Goal: Transaction & Acquisition: Purchase product/service

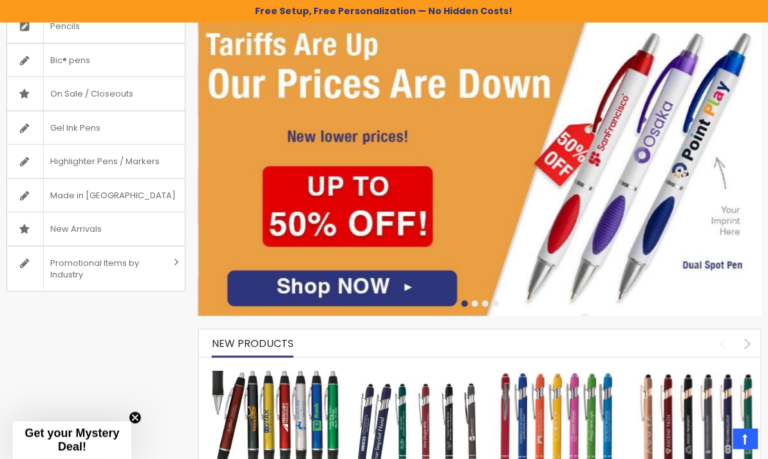
scroll to position [109, 0]
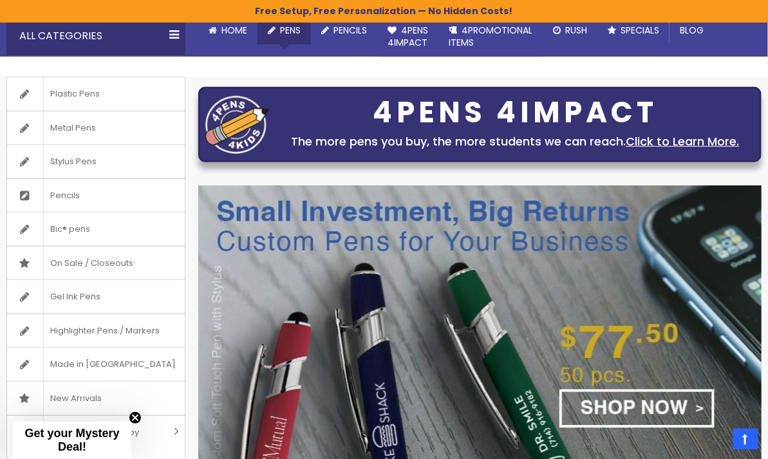
click at [286, 37] on span "Pens" at bounding box center [290, 30] width 21 height 13
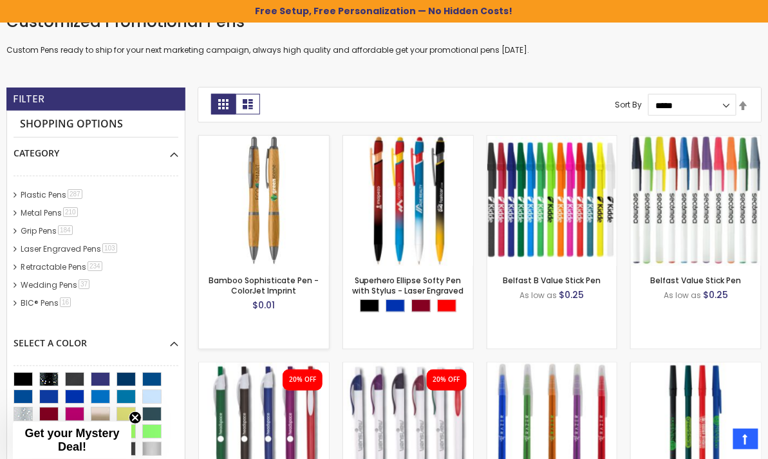
scroll to position [281, 0]
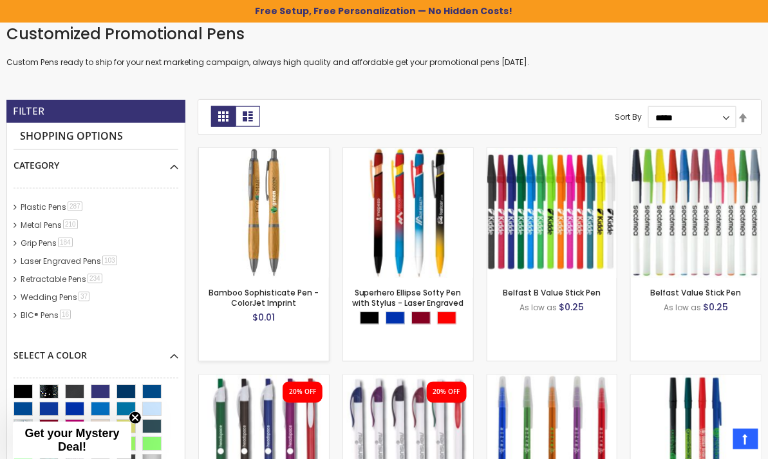
click at [277, 203] on img at bounding box center [264, 213] width 130 height 130
click at [721, 112] on select "**********" at bounding box center [692, 117] width 88 height 22
click at [743, 117] on link "Set Descending Direction" at bounding box center [743, 118] width 10 height 14
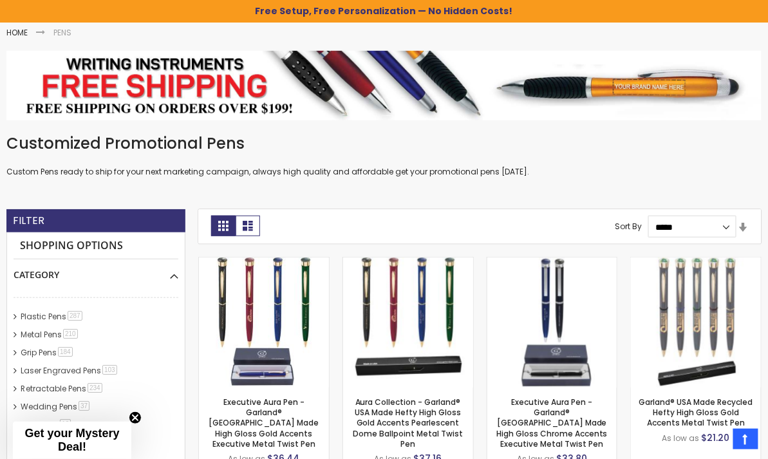
scroll to position [170, 0]
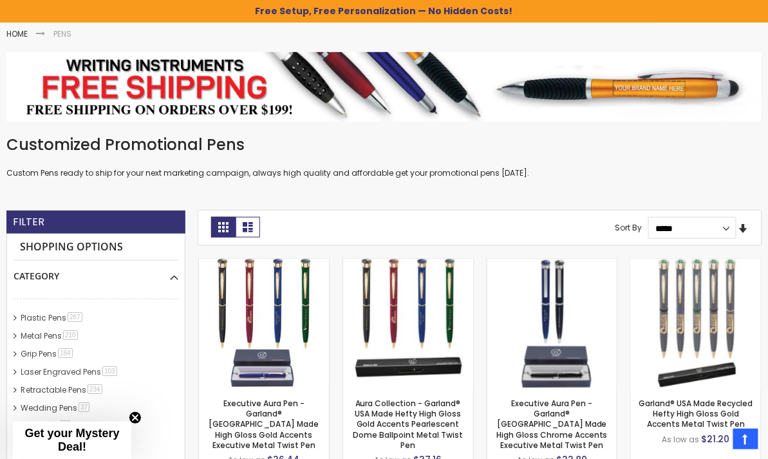
click at [744, 222] on link "Set Ascending Direction" at bounding box center [743, 229] width 10 height 14
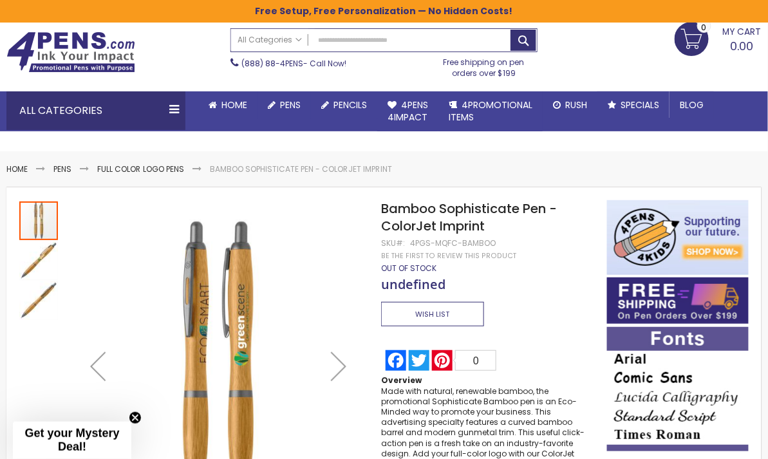
scroll to position [42, 0]
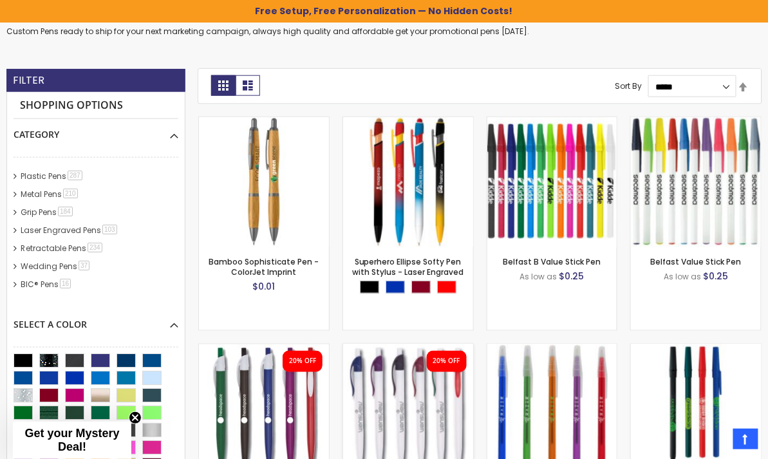
scroll to position [281, 0]
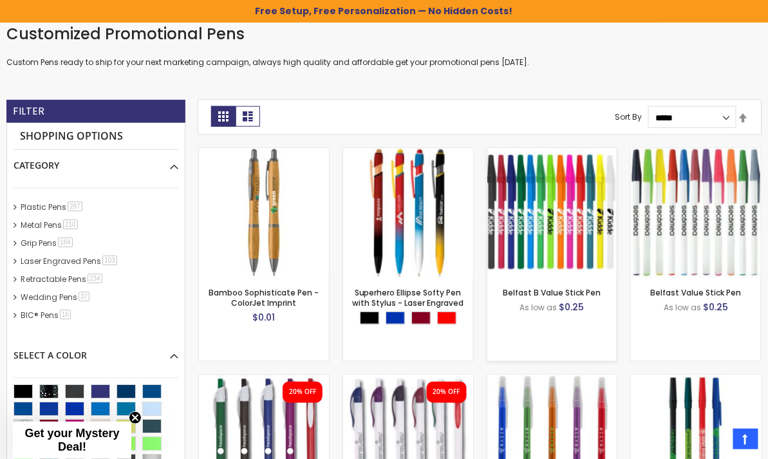
click at [537, 248] on div "- *** + Add to Cart" at bounding box center [552, 257] width 130 height 23
click at [550, 224] on img at bounding box center [552, 213] width 130 height 130
drag, startPoint x: 551, startPoint y: 252, endPoint x: 546, endPoint y: 247, distance: 7.3
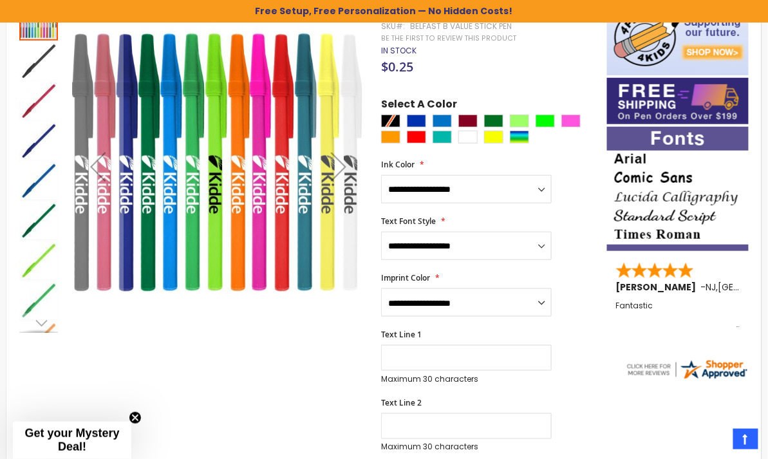
scroll to position [238, 0]
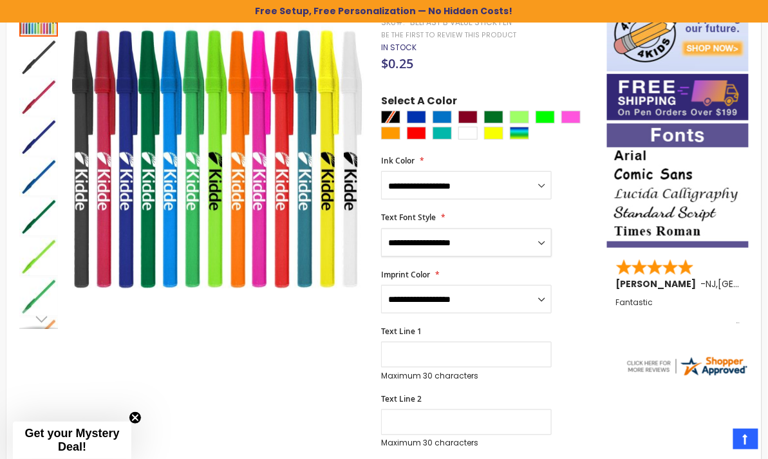
click at [463, 241] on select "**********" at bounding box center [466, 242] width 170 height 28
click at [470, 305] on select "**********" at bounding box center [466, 299] width 170 height 28
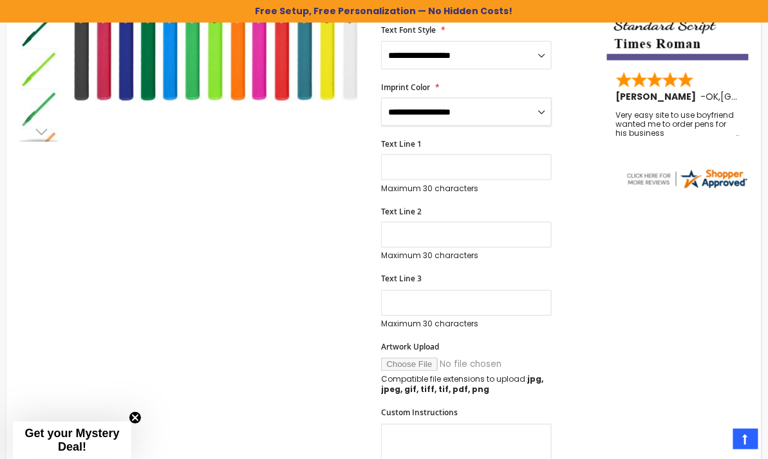
scroll to position [496, 0]
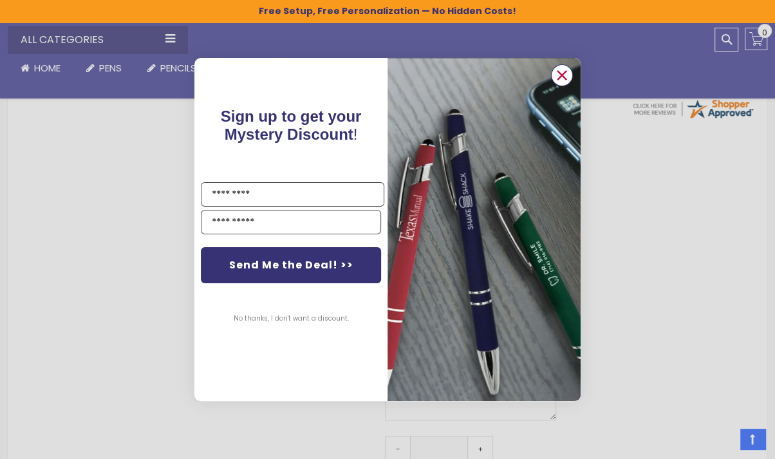
click at [558, 75] on circle "Close dialog" at bounding box center [561, 75] width 19 height 19
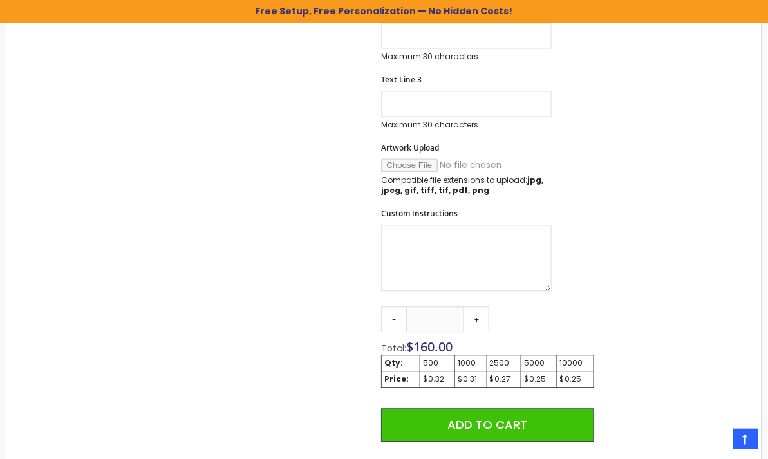
scroll to position [667, 0]
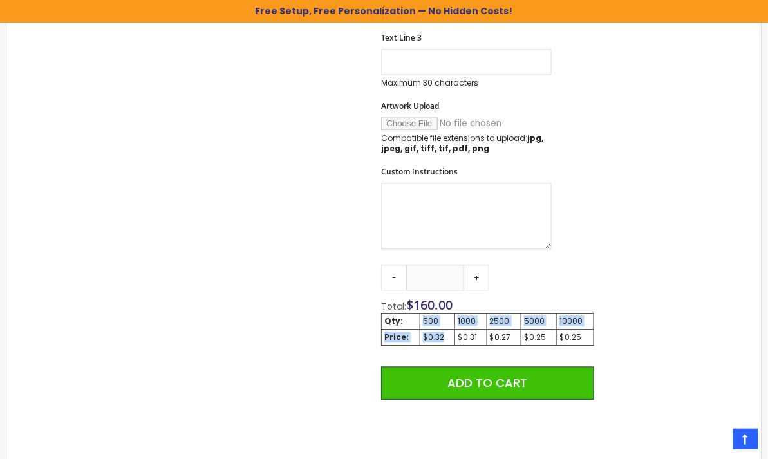
drag, startPoint x: 448, startPoint y: 335, endPoint x: 420, endPoint y: 319, distance: 32.0
click at [420, 319] on tbody "Qty: 500 1000 2500 5000 10000 Price: $0.32 $0.31 $0.27 $0.25 $0.25" at bounding box center [488, 329] width 212 height 32
click at [486, 296] on div "Qty - *** + Total: $ 160.00 Qty: 500 1000 2500 5000 10000 Price: $0.32 $0.31 $0…" at bounding box center [487, 389] width 212 height 250
drag, startPoint x: 437, startPoint y: 319, endPoint x: 420, endPoint y: 319, distance: 16.7
click at [420, 319] on td "500" at bounding box center [437, 321] width 35 height 16
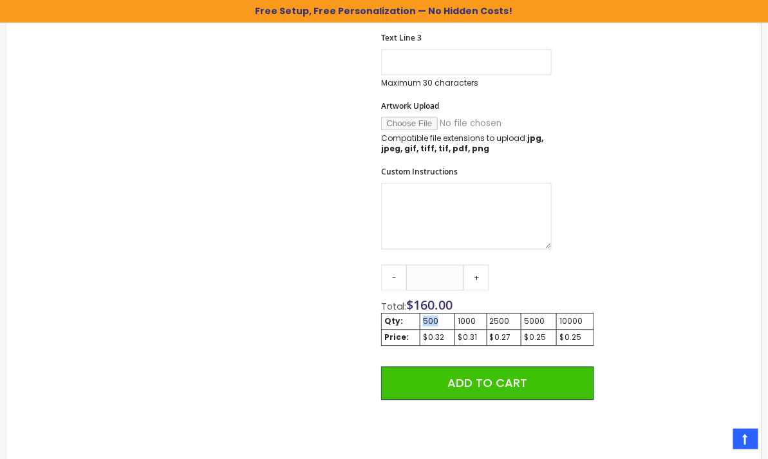
copy div "500"
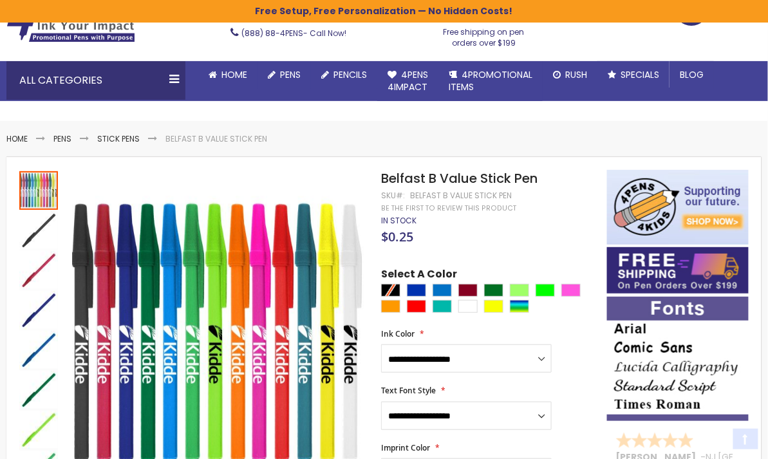
scroll to position [129, 0]
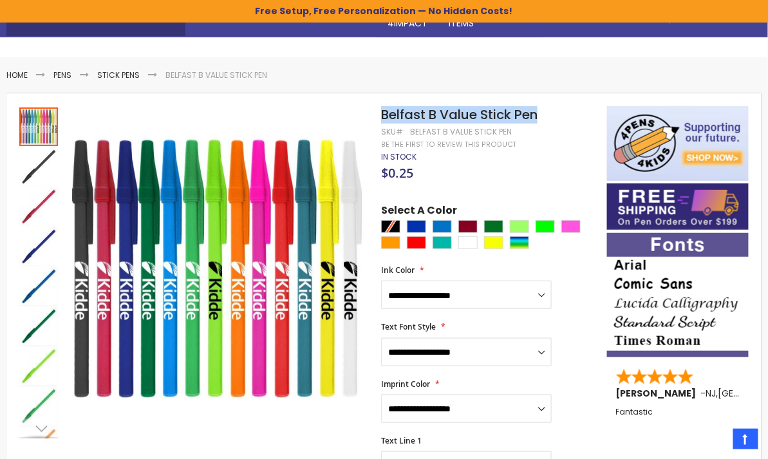
drag, startPoint x: 542, startPoint y: 114, endPoint x: 380, endPoint y: 117, distance: 162.8
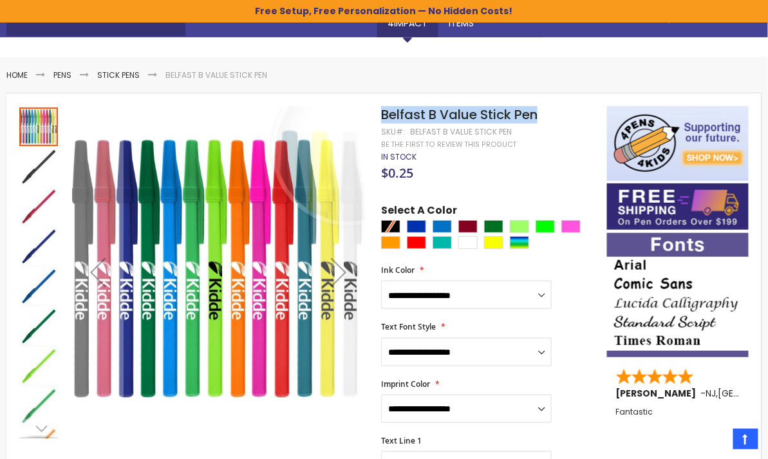
copy div "Skip to the end of the images gallery Skip to the beginning of the images galle…"
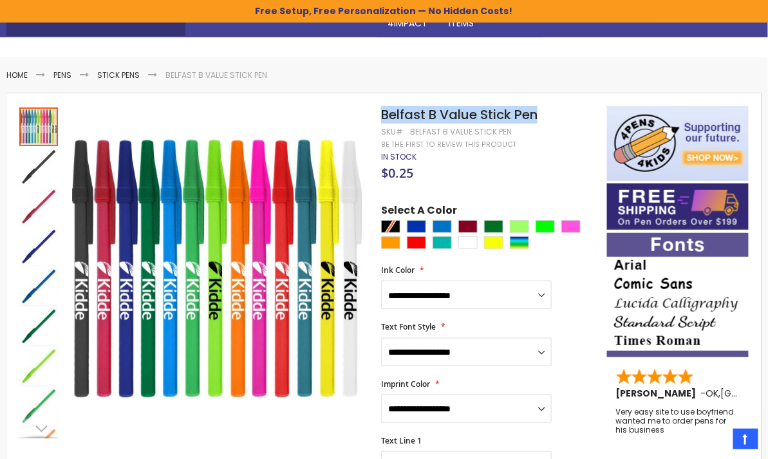
copy div "Skip to the end of the images gallery Skip to the beginning of the images galle…"
click at [465, 110] on span "Belfast B Value Stick Pen" at bounding box center [459, 115] width 156 height 18
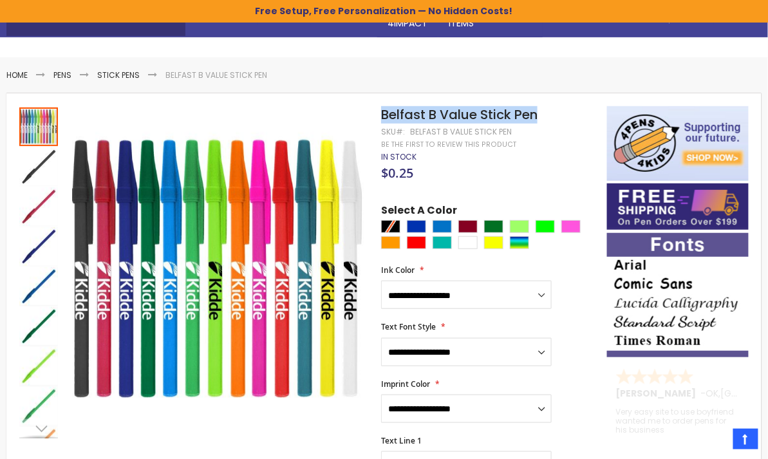
drag, startPoint x: 538, startPoint y: 117, endPoint x: 381, endPoint y: 116, distance: 157.0
click at [381, 116] on span "Belfast B Value Stick Pen" at bounding box center [459, 115] width 156 height 18
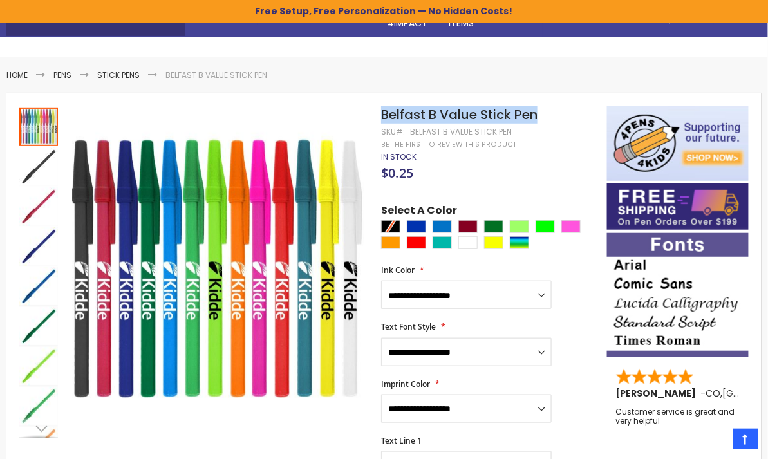
copy span "Belfast B Value Stick Pen"
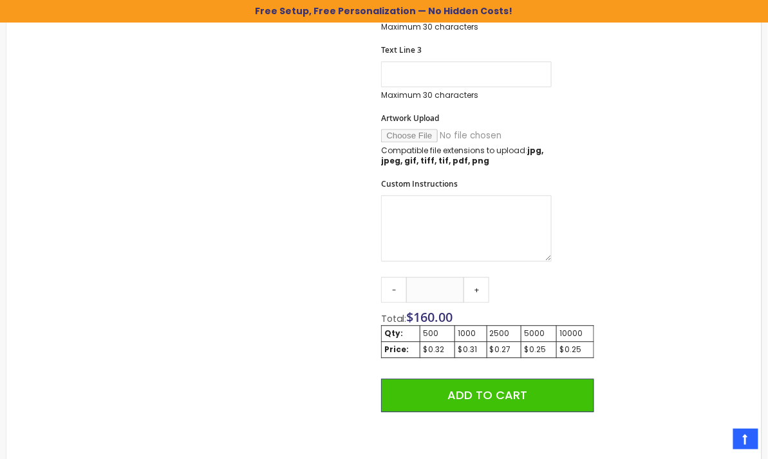
scroll to position [686, 0]
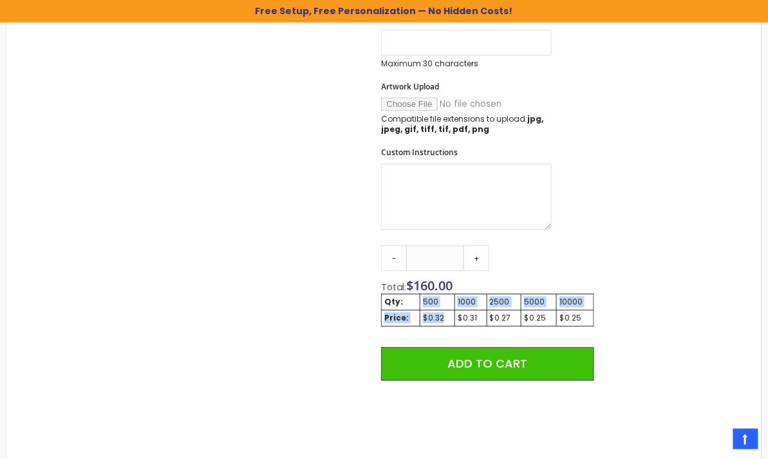
drag, startPoint x: 447, startPoint y: 315, endPoint x: 423, endPoint y: 302, distance: 27.1
click at [423, 302] on tbody "Qty: 500 1000 2500 5000 10000 Price: $0.32 $0.31 $0.27 $0.25 $0.25" at bounding box center [488, 309] width 212 height 32
click at [423, 302] on div "500" at bounding box center [437, 302] width 29 height 10
drag, startPoint x: 421, startPoint y: 301, endPoint x: 434, endPoint y: 295, distance: 14.1
click at [434, 297] on div "500" at bounding box center [437, 302] width 29 height 10
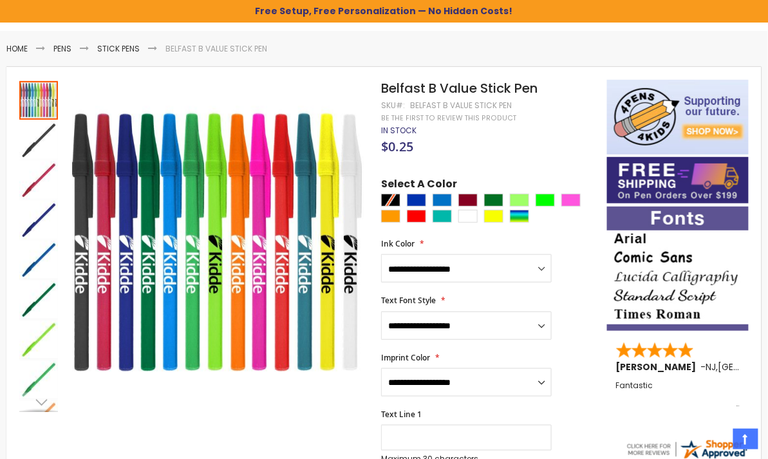
scroll to position [42, 0]
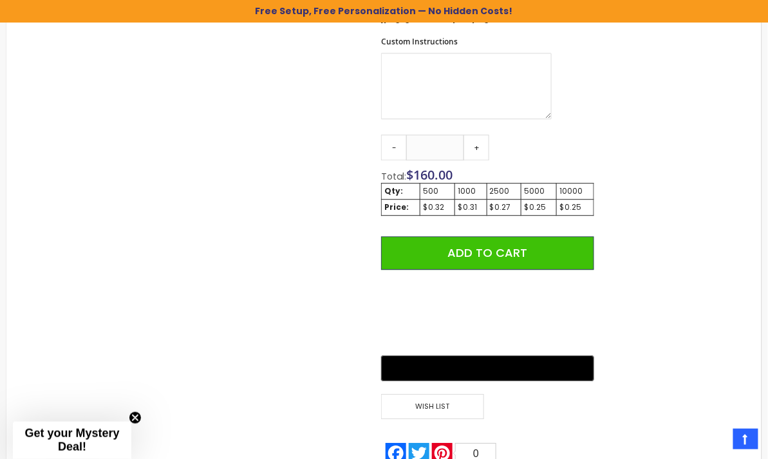
scroll to position [1011, 0]
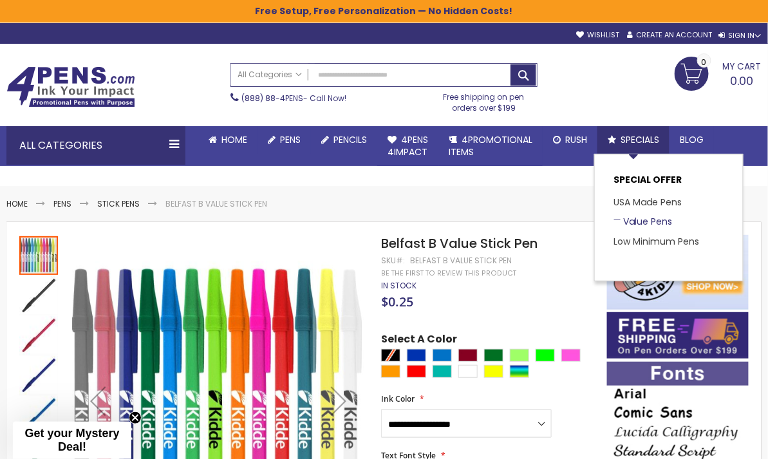
click at [671, 228] on link "Value Pens" at bounding box center [643, 221] width 59 height 13
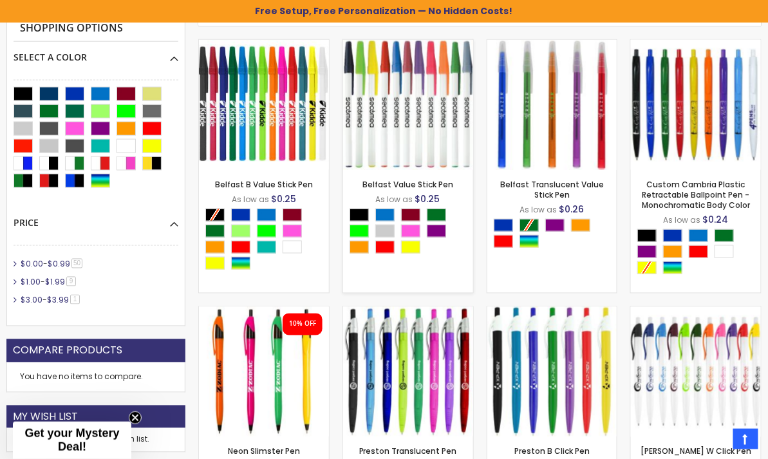
scroll to position [409, 0]
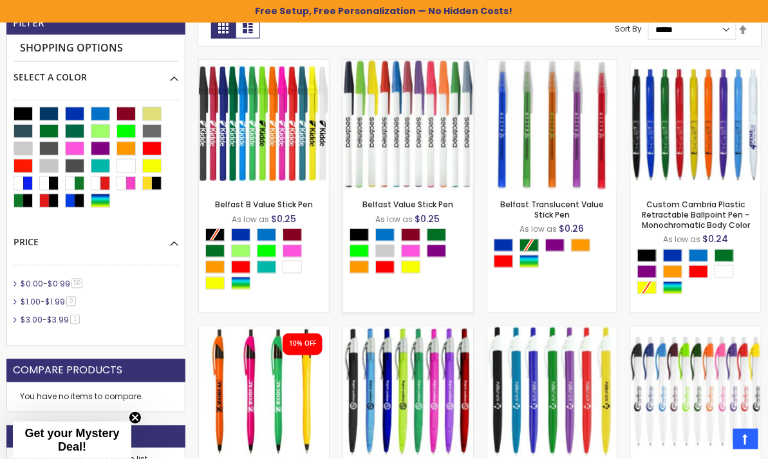
click at [409, 142] on img at bounding box center [408, 125] width 130 height 130
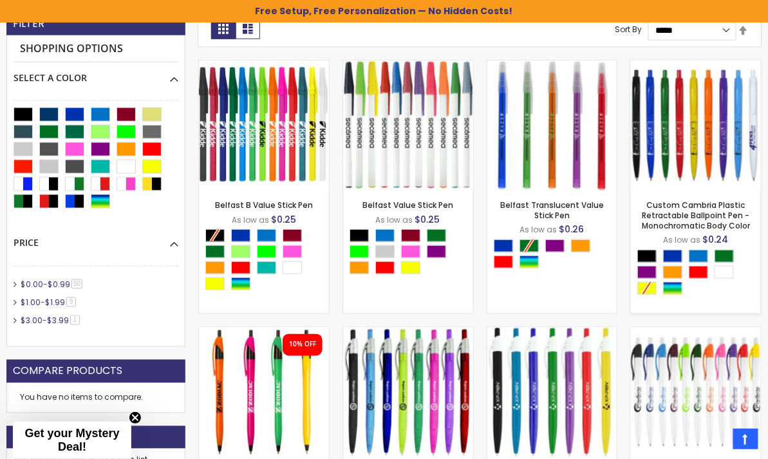
click at [686, 176] on div "- *** + Add to Cart" at bounding box center [696, 169] width 130 height 23
click at [687, 163] on div "- *** + Add to Cart" at bounding box center [696, 169] width 130 height 23
click at [690, 219] on link "Custom Cambria Plastic Retractable Ballpoint Pen - Monochromatic Body Color" at bounding box center [696, 215] width 108 height 32
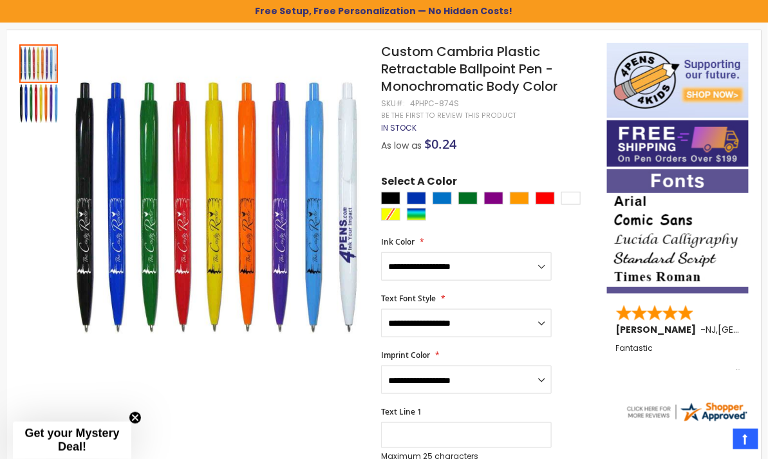
scroll to position [195, 0]
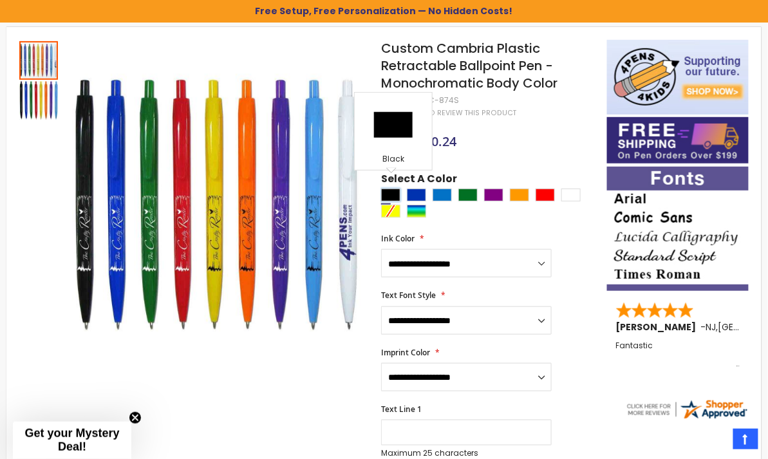
click at [394, 189] on div "Black" at bounding box center [390, 195] width 19 height 13
type input "****"
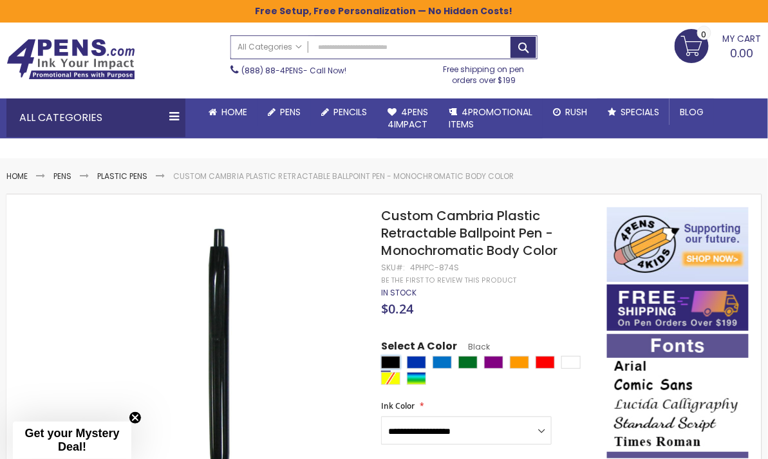
scroll to position [42, 0]
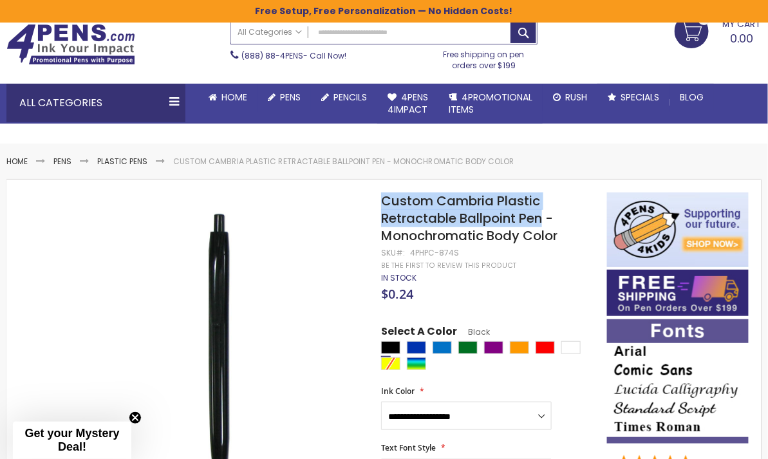
drag, startPoint x: 382, startPoint y: 201, endPoint x: 546, endPoint y: 219, distance: 165.1
click at [546, 219] on span "Custom Cambria Plastic Retractable Ballpoint Pen - Monochromatic Body Color" at bounding box center [469, 218] width 176 height 53
copy span "Custom Cambria Plastic Retractable Ballpoint Pen"
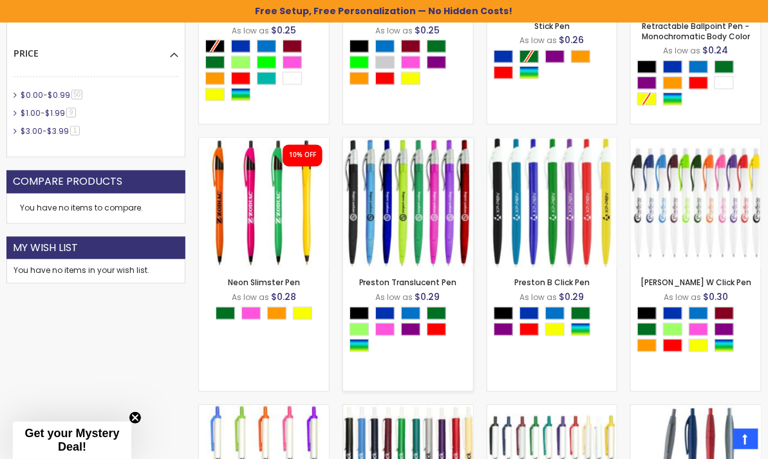
scroll to position [561, 0]
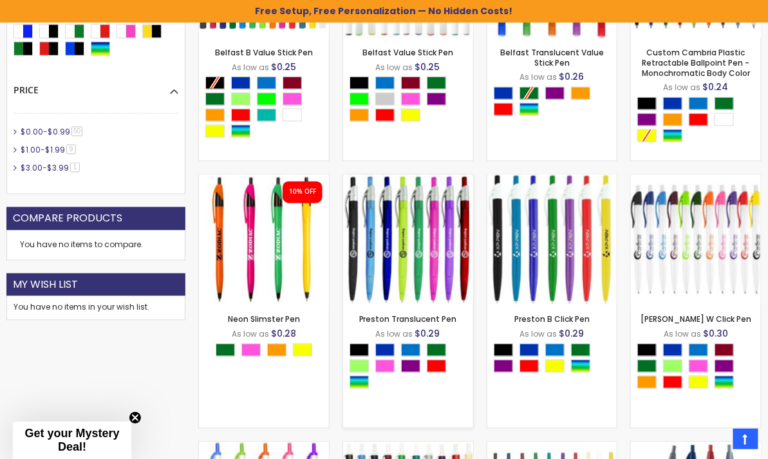
click at [409, 215] on img at bounding box center [408, 240] width 130 height 130
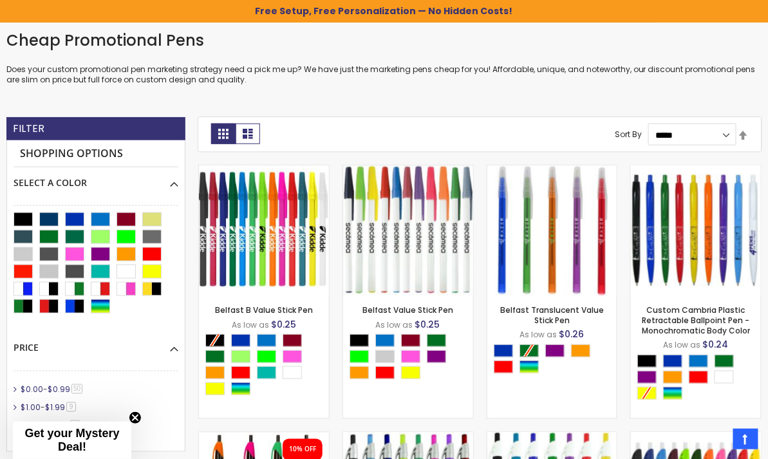
scroll to position [218, 0]
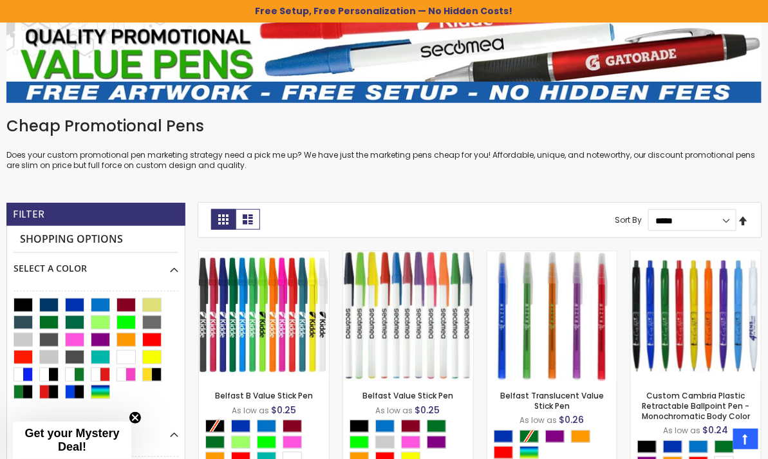
click at [743, 224] on link "Set Descending Direction" at bounding box center [743, 221] width 10 height 14
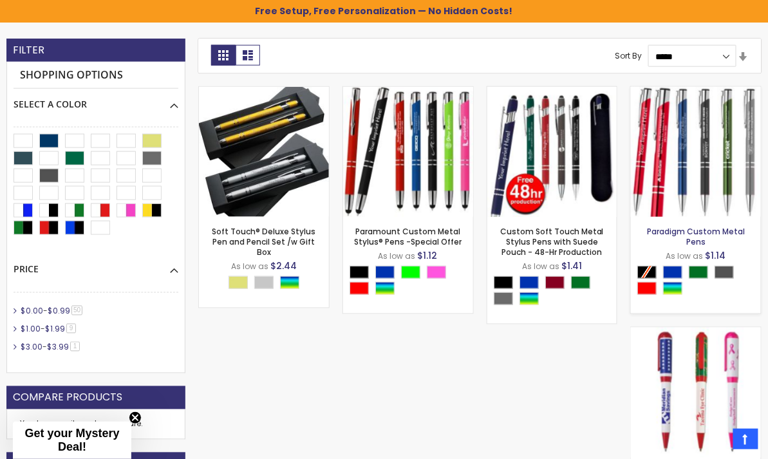
scroll to position [210, 0]
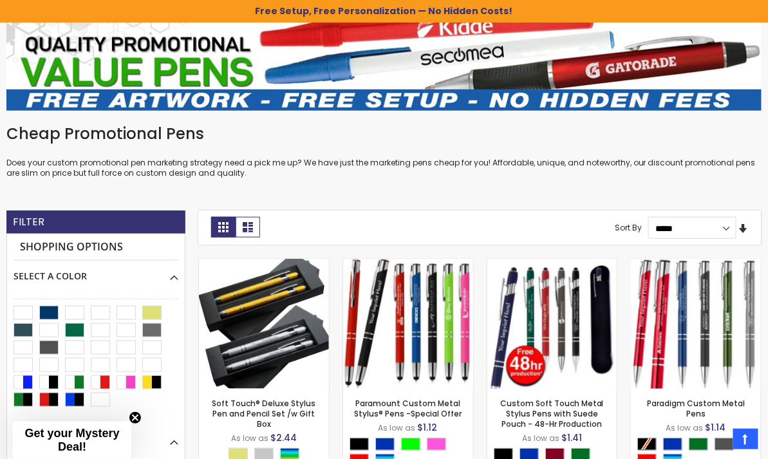
click at [746, 232] on link "Set Ascending Direction" at bounding box center [743, 229] width 10 height 14
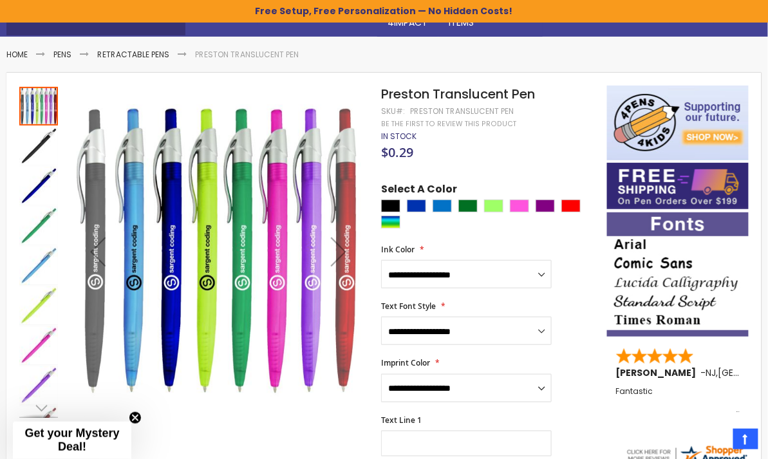
scroll to position [129, 0]
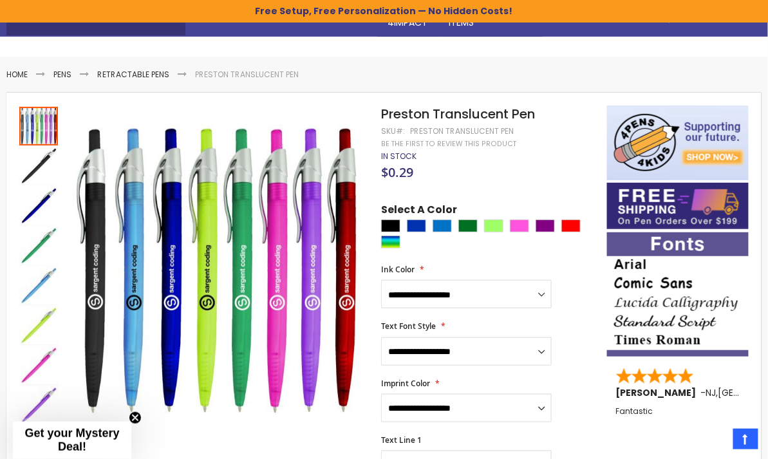
click at [393, 234] on div at bounding box center [490, 235] width 219 height 32
click at [393, 228] on div "Black" at bounding box center [390, 225] width 19 height 13
type input "****"
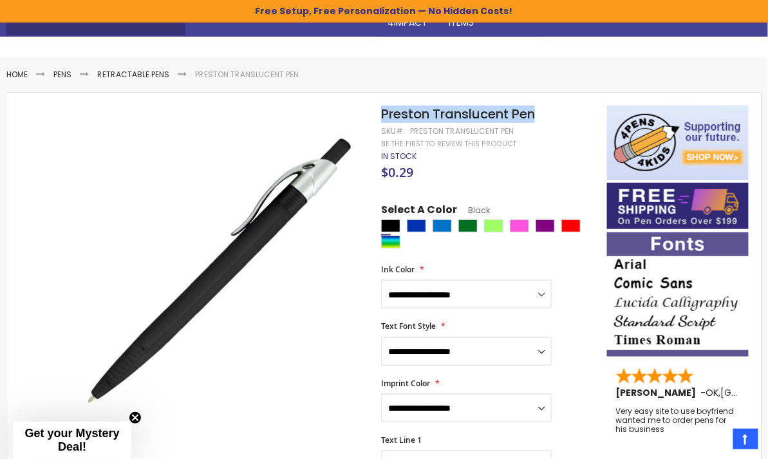
drag, startPoint x: 381, startPoint y: 114, endPoint x: 550, endPoint y: 110, distance: 169.3
click at [550, 110] on h1 "Preston Translucent Pen" at bounding box center [487, 114] width 212 height 17
copy span "Preston Translucent Pen"
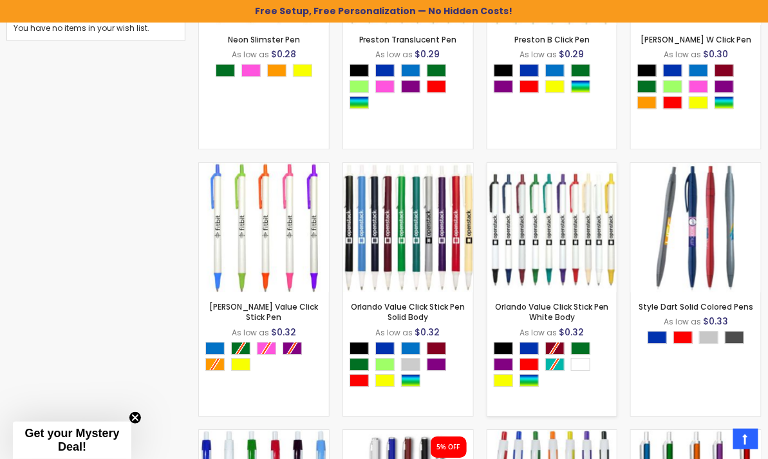
scroll to position [838, 0]
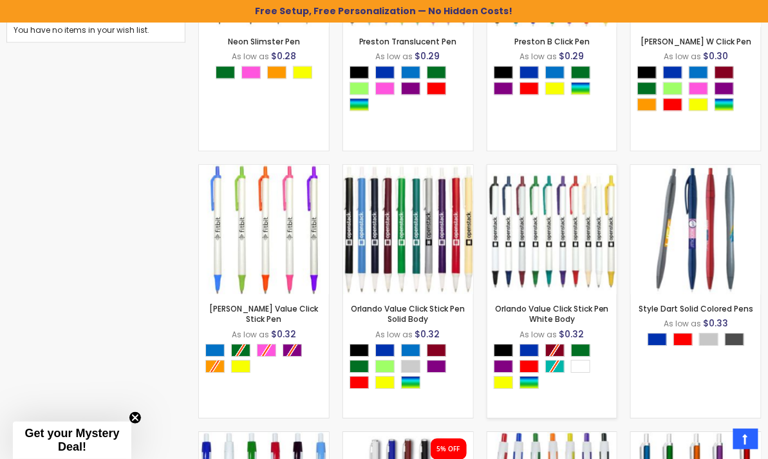
click at [562, 253] on img at bounding box center [552, 230] width 130 height 130
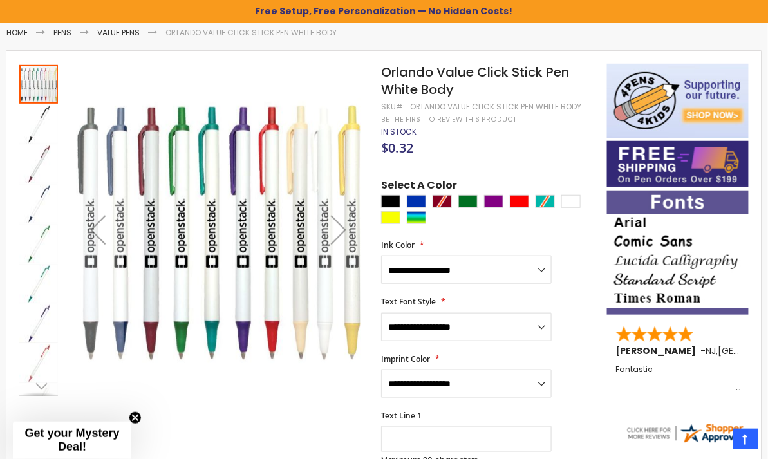
scroll to position [172, 0]
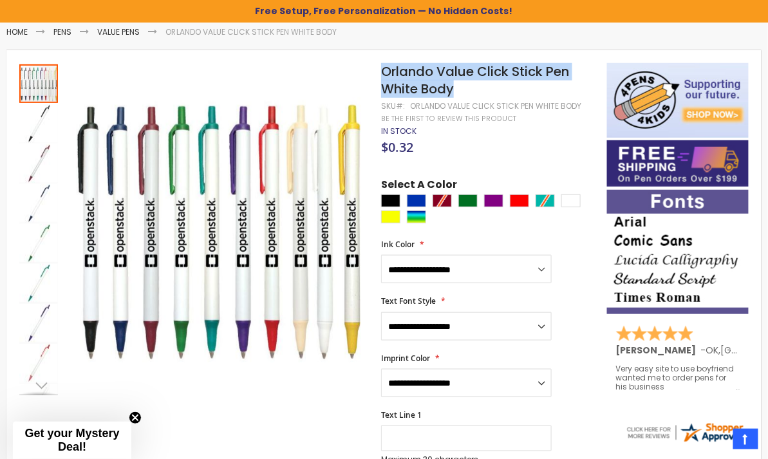
drag, startPoint x: 369, startPoint y: 72, endPoint x: 457, endPoint y: 88, distance: 89.0
copy div "Skip to the end of the images gallery Skip to the beginning of the images galle…"
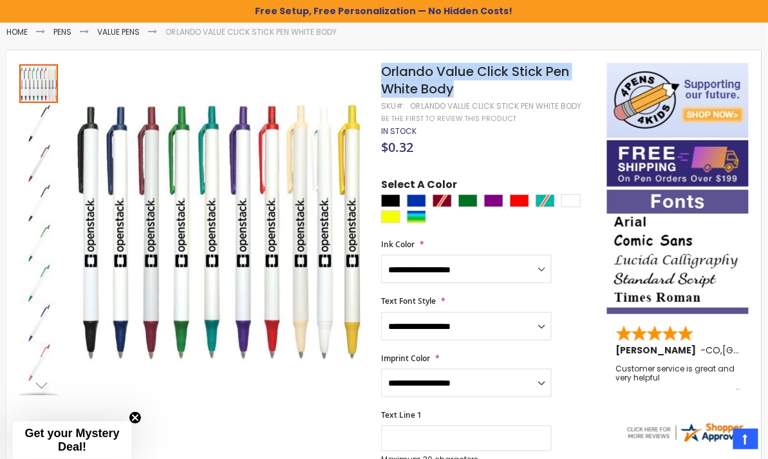
drag, startPoint x: 467, startPoint y: 91, endPoint x: 384, endPoint y: 71, distance: 85.5
click at [384, 71] on h1 "Orlando Value Click Stick Pen White Body" at bounding box center [487, 80] width 212 height 35
copy span "Orlando Value Click Stick Pen White Body"
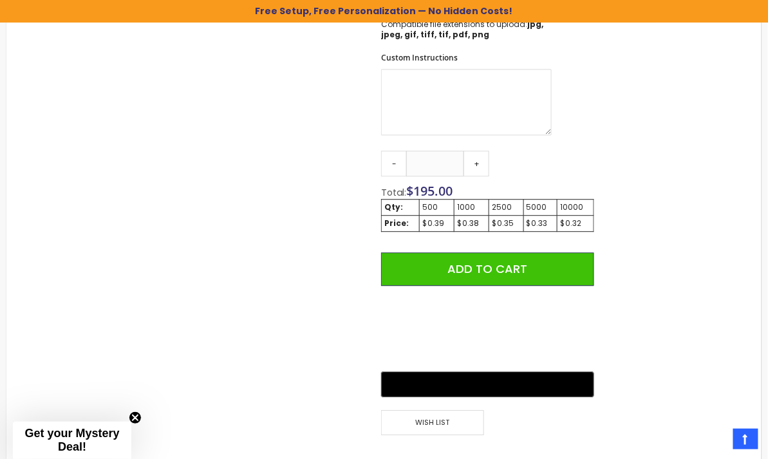
scroll to position [773, 0]
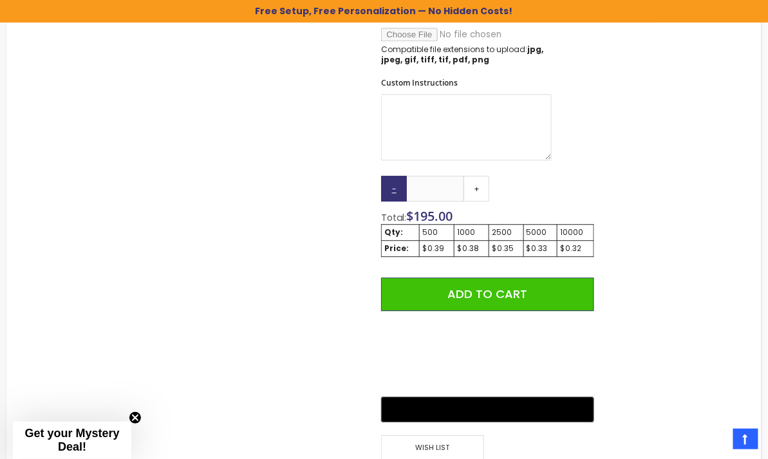
click at [400, 183] on link "-" at bounding box center [394, 189] width 26 height 26
click at [398, 187] on link "-" at bounding box center [394, 189] width 26 height 26
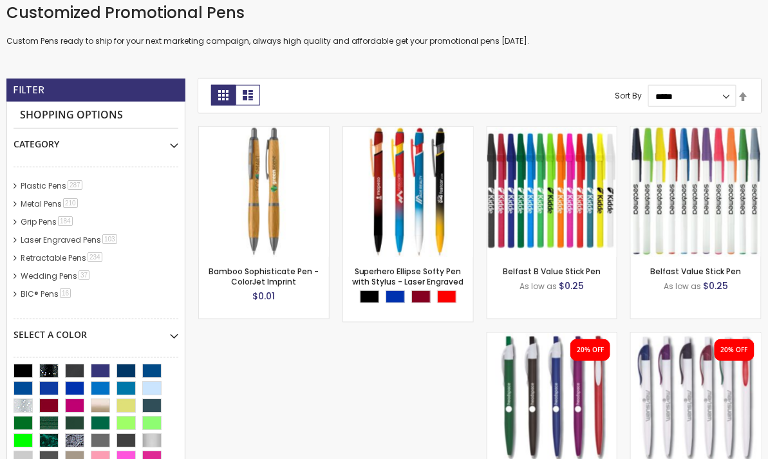
scroll to position [281, 0]
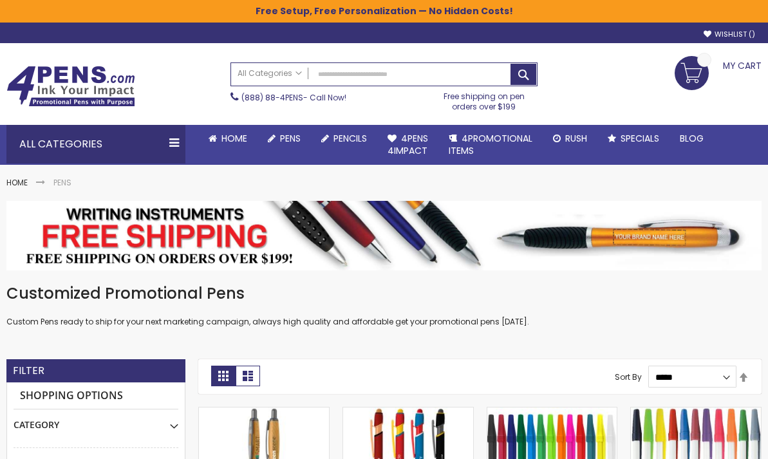
scroll to position [342, 0]
